Goal: Navigation & Orientation: Understand site structure

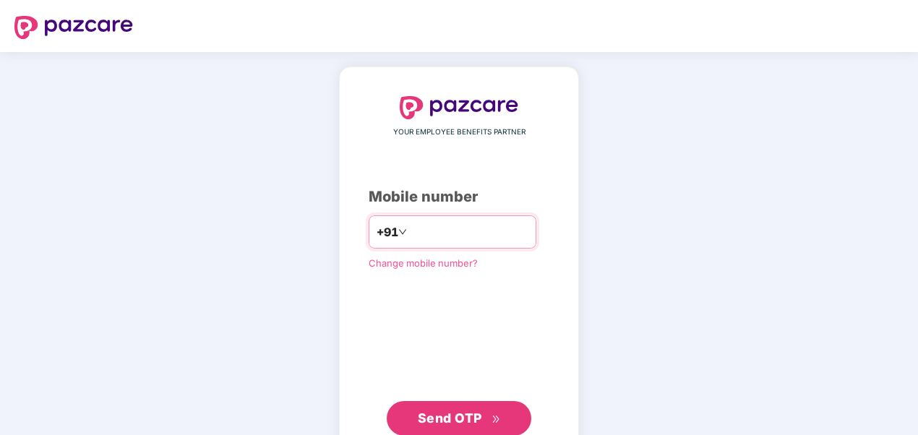
click at [410, 230] on input "**********" at bounding box center [469, 231] width 119 height 23
type input "**********"
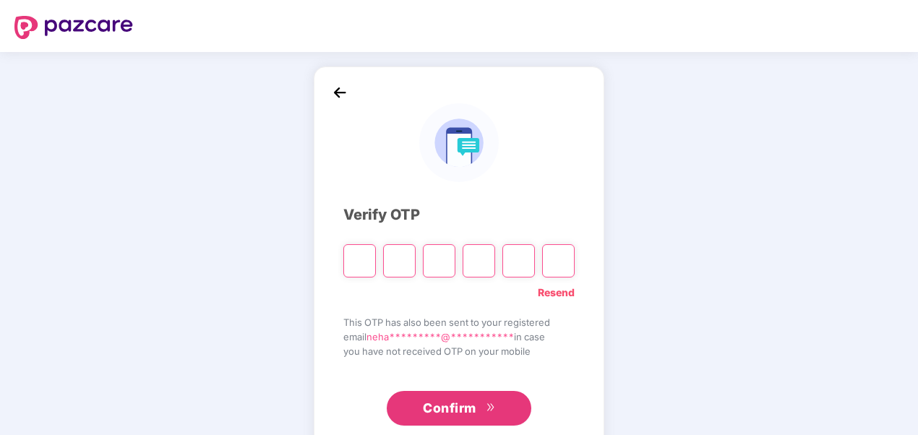
type input "*"
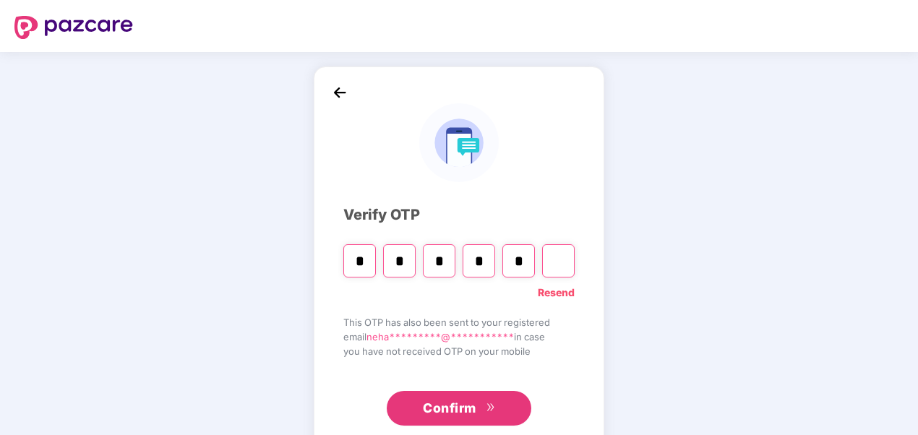
type input "*"
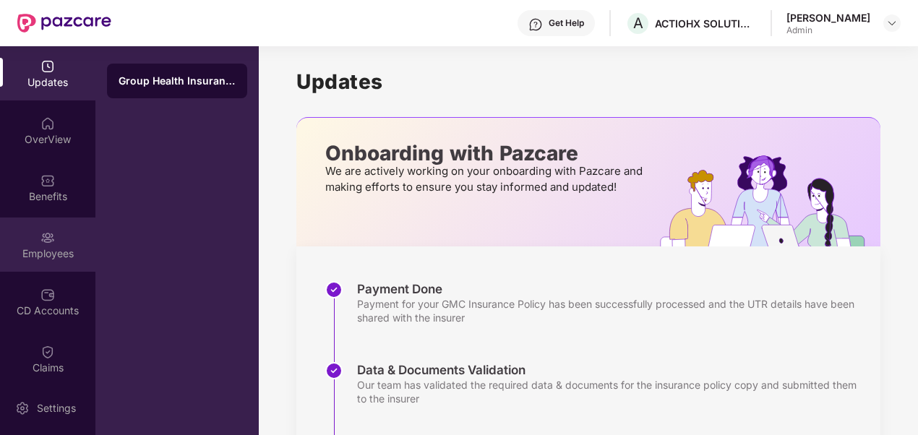
click at [53, 247] on div "Employees" at bounding box center [47, 253] width 95 height 14
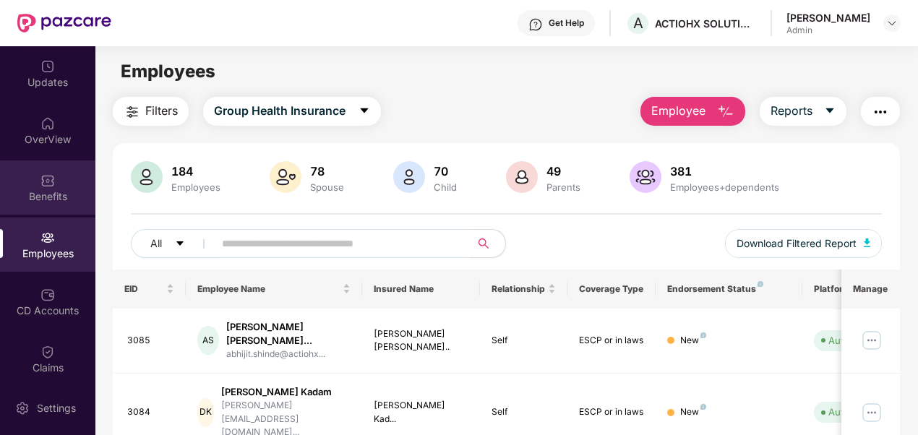
click at [43, 186] on img at bounding box center [47, 180] width 14 height 14
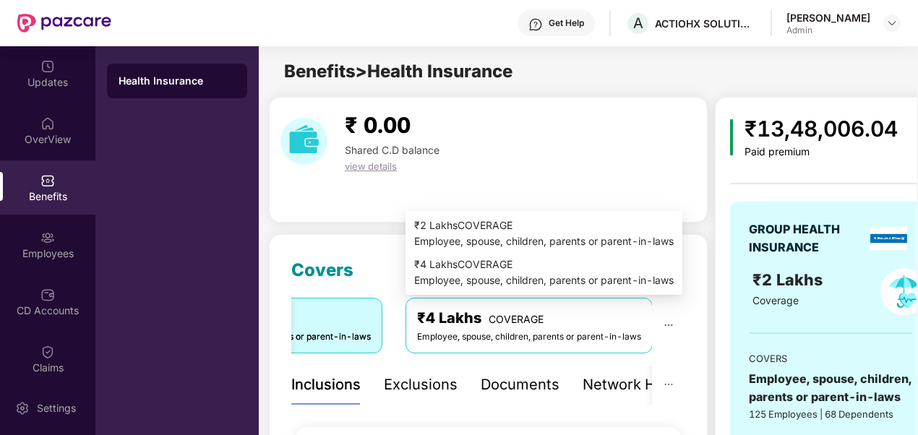
click at [671, 324] on icon "ellipsis" at bounding box center [668, 325] width 10 height 10
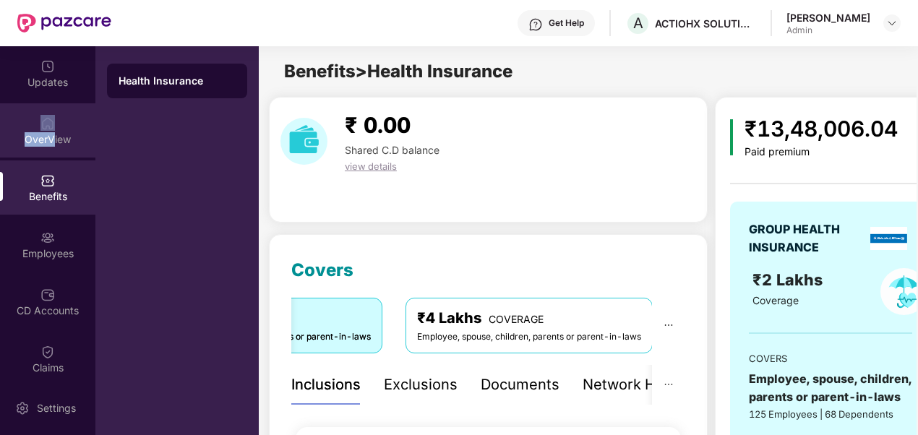
click at [51, 130] on div "OverView" at bounding box center [47, 130] width 95 height 54
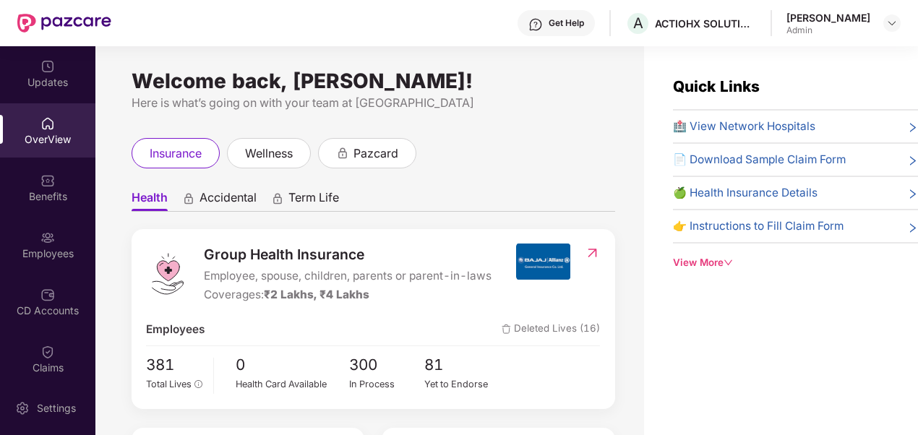
click at [49, 74] on div "Updates" at bounding box center [47, 73] width 95 height 54
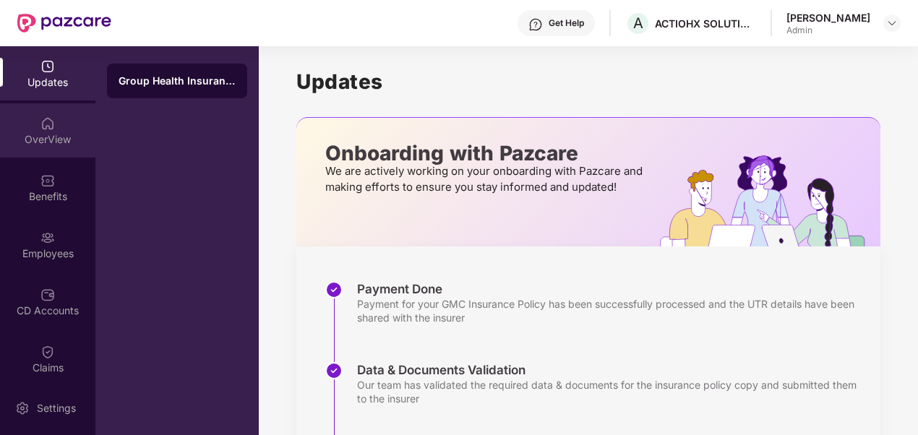
click at [33, 129] on div "OverView" at bounding box center [47, 130] width 95 height 54
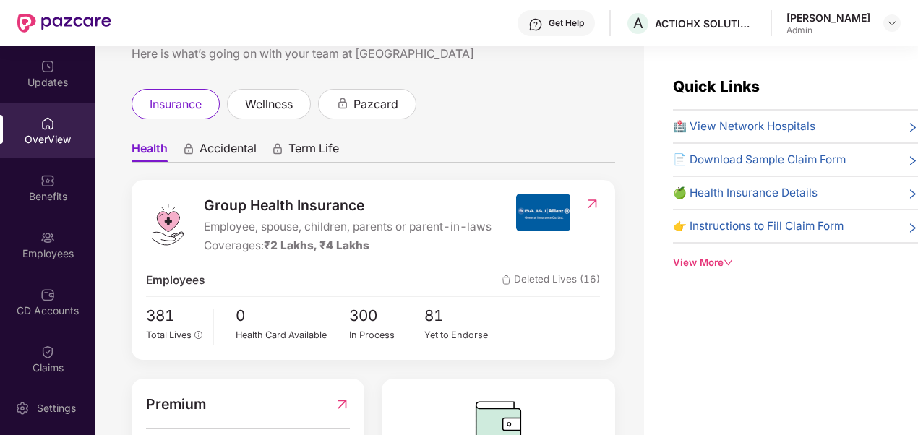
scroll to position [72, 0]
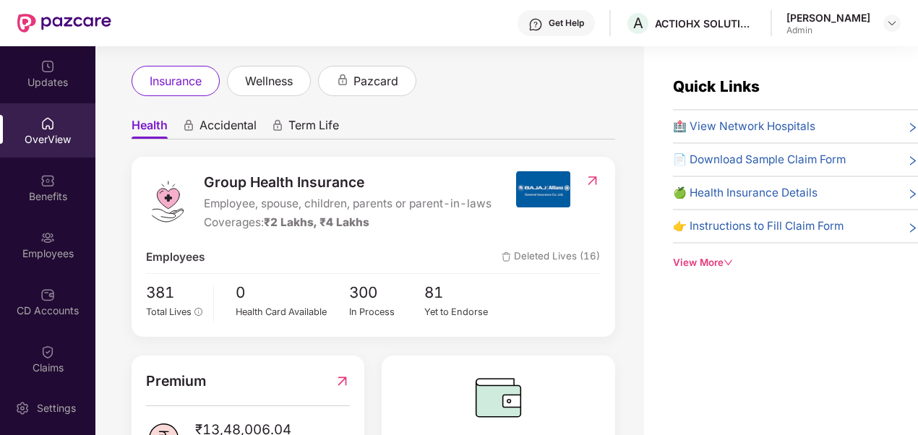
click at [208, 126] on span "Accidental" at bounding box center [227, 128] width 57 height 21
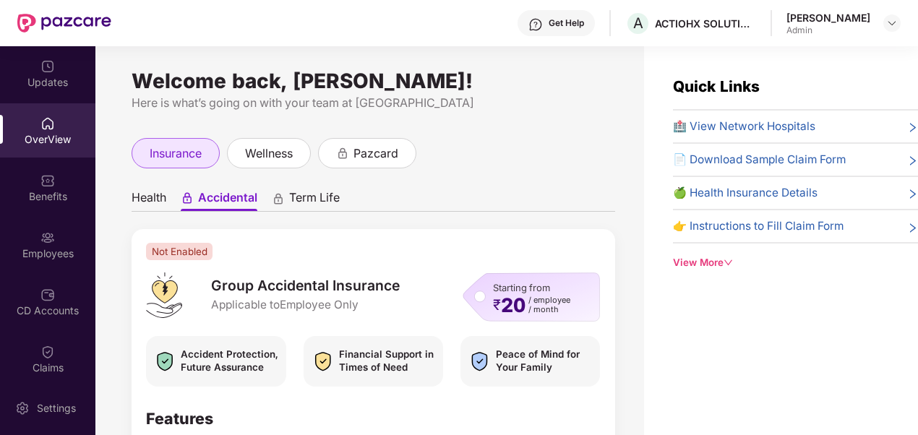
click at [188, 152] on span "insurance" at bounding box center [176, 154] width 52 height 18
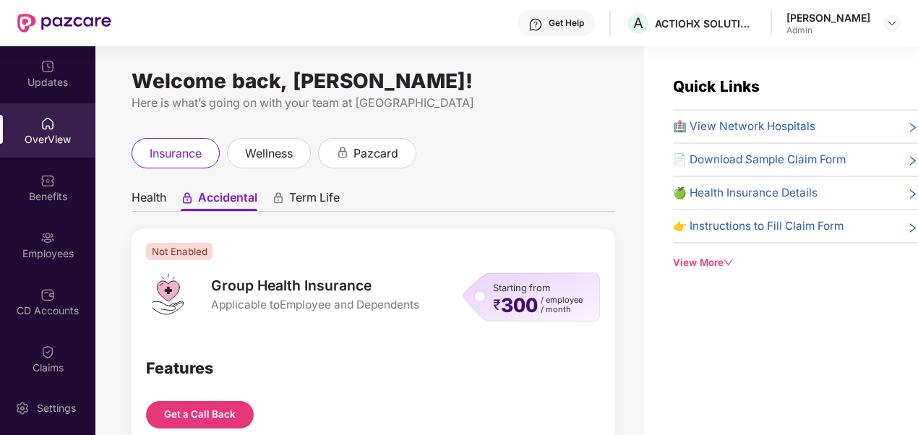
click at [147, 201] on span "Health" at bounding box center [149, 200] width 35 height 21
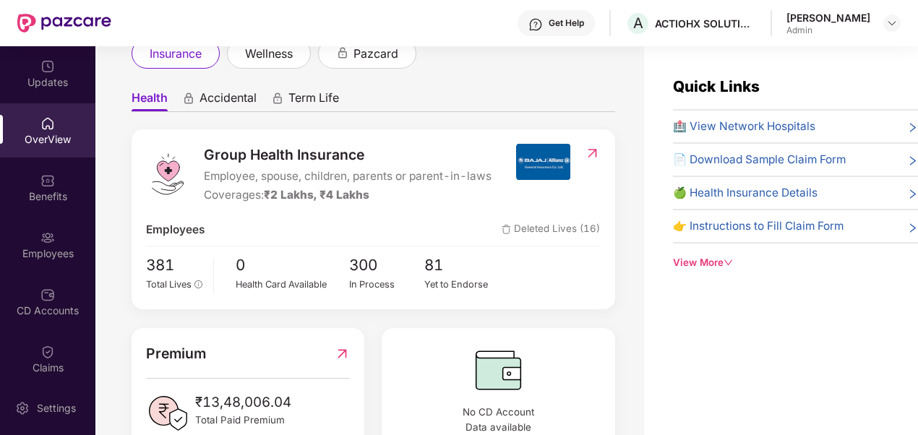
scroll to position [152, 0]
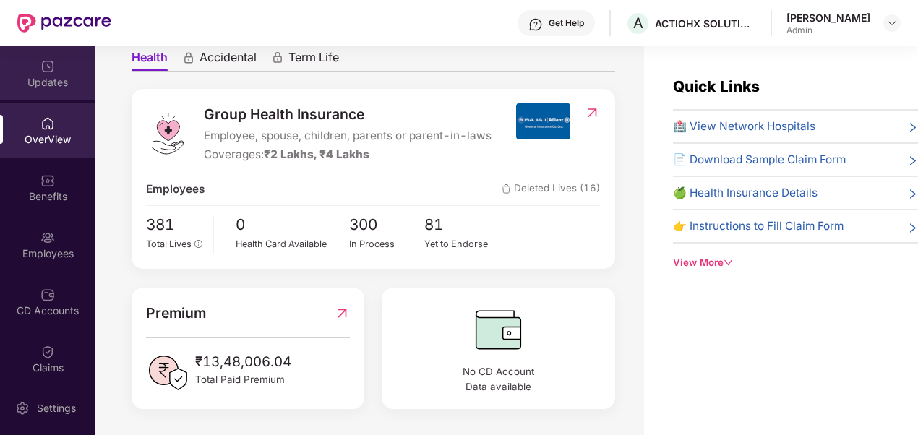
click at [55, 87] on div "Updates" at bounding box center [47, 82] width 95 height 14
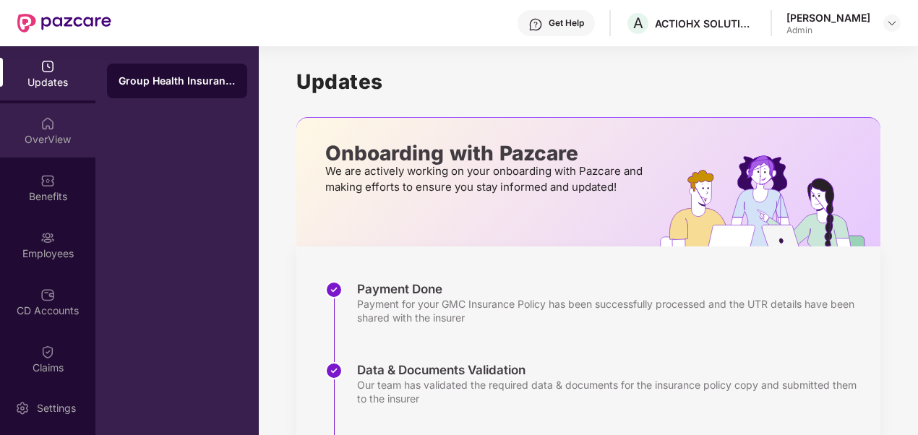
click at [33, 127] on div "OverView" at bounding box center [47, 130] width 95 height 54
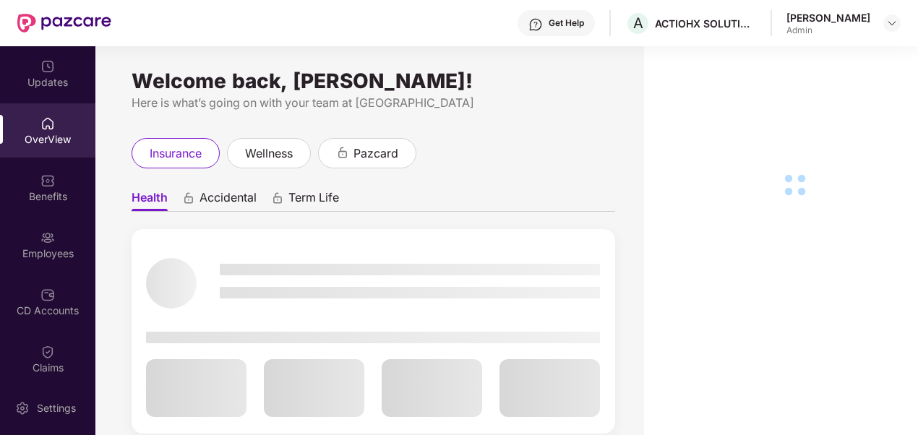
click at [43, 179] on img at bounding box center [47, 180] width 14 height 14
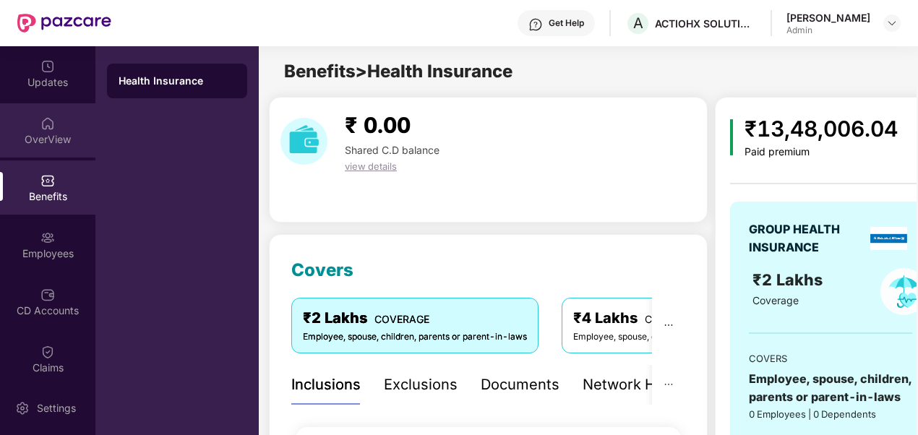
click at [53, 132] on div "OverView" at bounding box center [47, 139] width 95 height 14
